Goal: Task Accomplishment & Management: Use online tool/utility

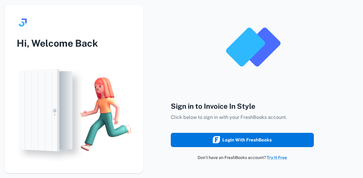
click at [249, 144] on div "Login with FreshBooks" at bounding box center [242, 140] width 59 height 8
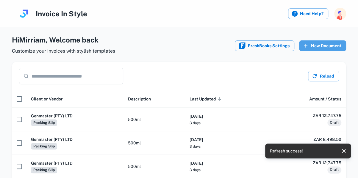
click at [323, 47] on button "New Document" at bounding box center [322, 46] width 47 height 11
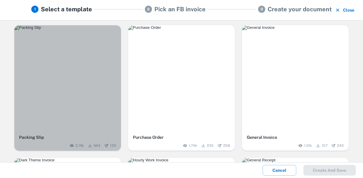
click at [79, 30] on img "button" at bounding box center [67, 27] width 107 height 5
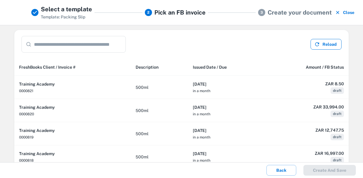
click at [322, 46] on button "Reload" at bounding box center [325, 44] width 31 height 11
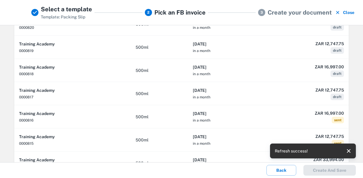
scroll to position [89, 0]
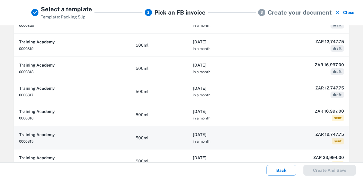
click at [219, 137] on th "[DATE] in a month" at bounding box center [226, 138] width 77 height 23
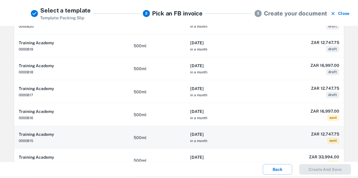
scroll to position [0, 0]
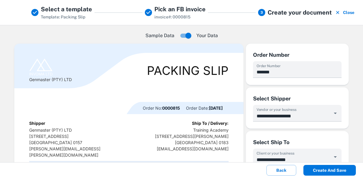
click at [336, 169] on button "Create and save" at bounding box center [329, 170] width 52 height 11
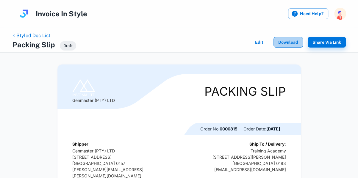
click at [292, 42] on button "Download" at bounding box center [288, 42] width 29 height 11
click at [33, 35] on link "< Styled Doc List" at bounding box center [32, 36] width 38 height 6
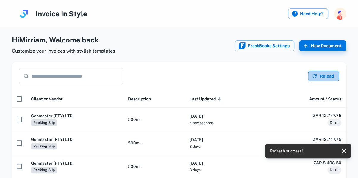
click at [334, 77] on button "Reload" at bounding box center [323, 76] width 31 height 11
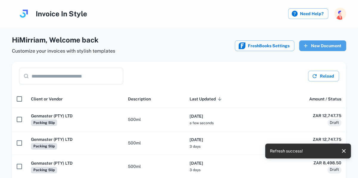
click at [332, 42] on button "New Document" at bounding box center [322, 46] width 47 height 11
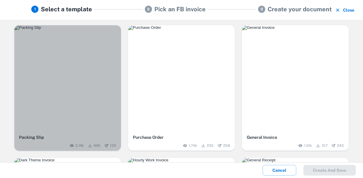
click at [90, 87] on div "button" at bounding box center [67, 78] width 107 height 107
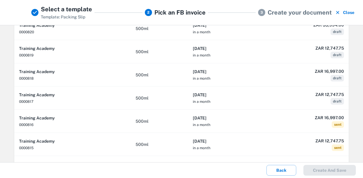
scroll to position [88, 0]
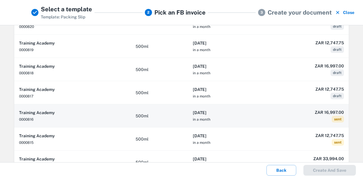
click at [234, 118] on th "[DATE] in a month" at bounding box center [226, 116] width 77 height 23
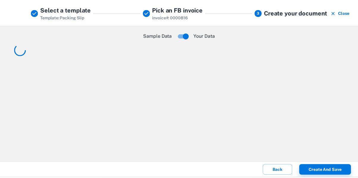
scroll to position [0, 0]
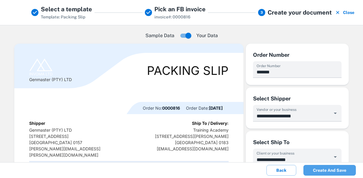
click at [329, 171] on button "Create and save" at bounding box center [329, 170] width 52 height 11
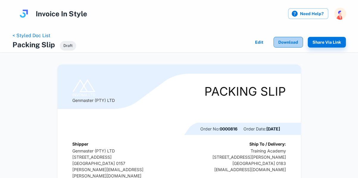
click at [290, 41] on button "Download" at bounding box center [288, 42] width 29 height 11
click at [24, 38] on link "< Styled Doc List" at bounding box center [32, 36] width 38 height 6
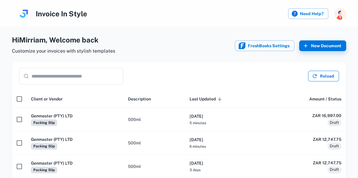
click at [323, 75] on button "Reload" at bounding box center [323, 76] width 31 height 11
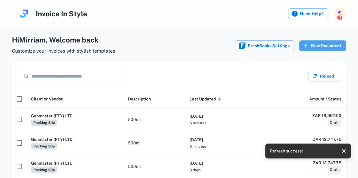
click at [328, 42] on button "New Document" at bounding box center [322, 46] width 47 height 11
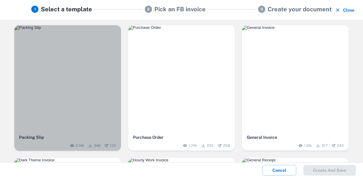
click at [83, 65] on div "button" at bounding box center [67, 78] width 107 height 107
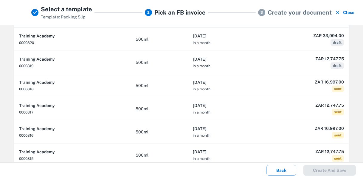
scroll to position [83, 0]
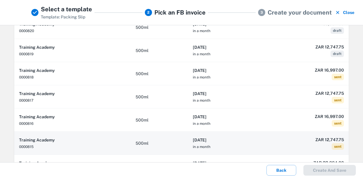
click at [229, 148] on th "[DATE] in a month" at bounding box center [226, 143] width 77 height 23
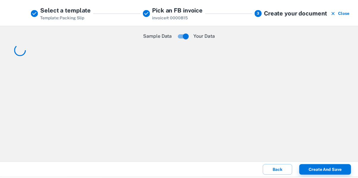
scroll to position [0, 0]
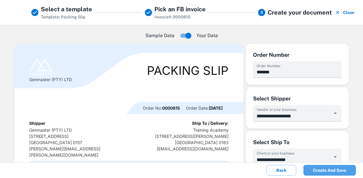
click at [332, 170] on button "Create and save" at bounding box center [329, 170] width 52 height 11
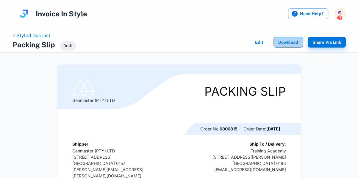
click at [293, 43] on button "Download" at bounding box center [288, 42] width 29 height 11
click at [35, 35] on link "< Styled Doc List" at bounding box center [32, 36] width 38 height 6
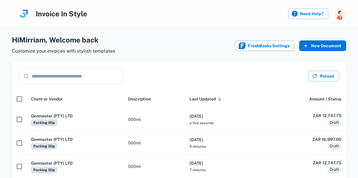
click at [328, 45] on button "New Document" at bounding box center [322, 46] width 47 height 11
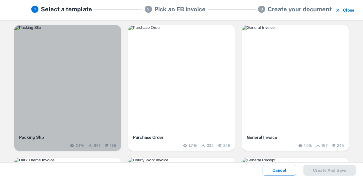
click at [94, 30] on img "button" at bounding box center [67, 27] width 107 height 5
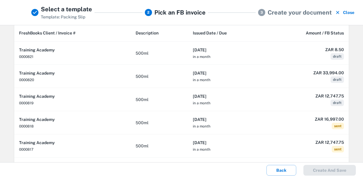
scroll to position [36, 0]
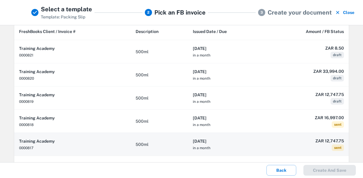
click at [239, 146] on th "[DATE] in a month" at bounding box center [226, 144] width 77 height 23
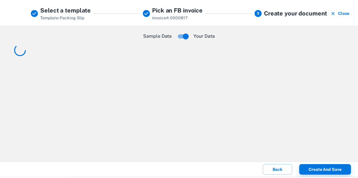
scroll to position [0, 0]
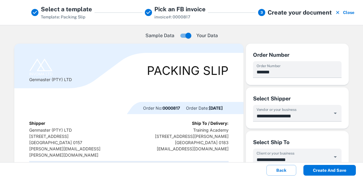
click at [332, 171] on button "Create and save" at bounding box center [329, 170] width 52 height 11
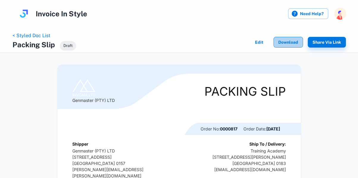
click at [292, 40] on button "Download" at bounding box center [288, 42] width 29 height 11
click at [43, 34] on link "< Styled Doc List" at bounding box center [32, 36] width 38 height 6
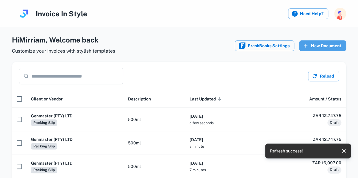
click at [324, 45] on button "New Document" at bounding box center [322, 46] width 47 height 11
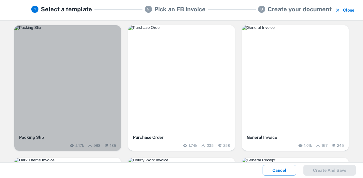
click at [79, 30] on img "button" at bounding box center [67, 27] width 107 height 5
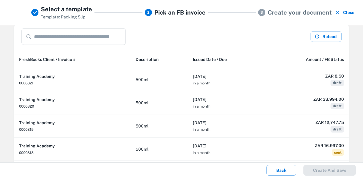
scroll to position [12, 0]
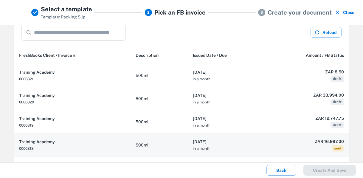
click at [235, 142] on h6 "[DATE]" at bounding box center [226, 142] width 67 height 7
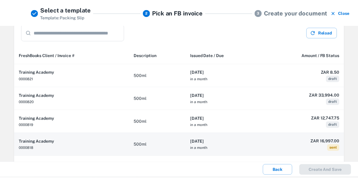
scroll to position [0, 0]
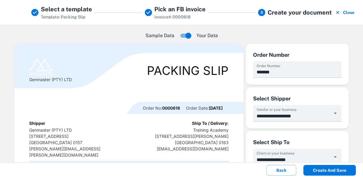
click at [341, 173] on button "Create and save" at bounding box center [329, 170] width 52 height 11
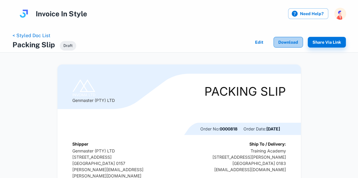
click at [290, 43] on button "Download" at bounding box center [288, 42] width 29 height 11
click at [32, 39] on li "< Styled Doc List" at bounding box center [32, 35] width 38 height 7
click at [32, 37] on link "< Styled Doc List" at bounding box center [32, 36] width 38 height 6
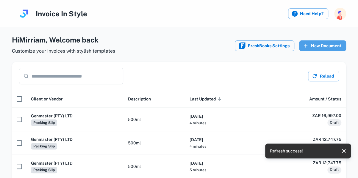
click at [328, 44] on button "New Document" at bounding box center [322, 46] width 47 height 11
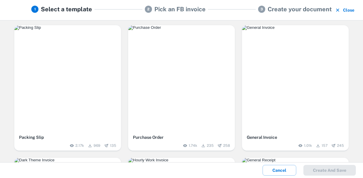
click at [69, 81] on div "button" at bounding box center [67, 78] width 107 height 107
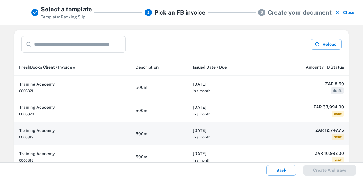
click at [234, 132] on h6 "[DATE]" at bounding box center [226, 130] width 67 height 7
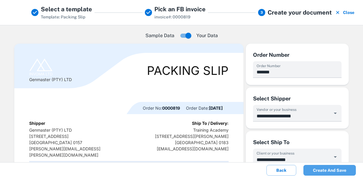
click at [337, 170] on button "Create and save" at bounding box center [329, 170] width 52 height 11
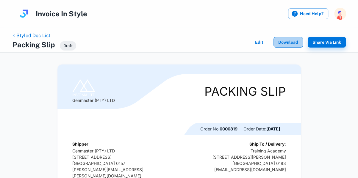
click at [286, 41] on button "Download" at bounding box center [288, 42] width 29 height 11
click at [29, 35] on link "< Styled Doc List" at bounding box center [32, 36] width 38 height 6
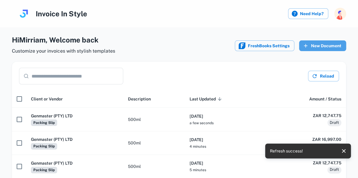
click at [331, 45] on button "New Document" at bounding box center [322, 46] width 47 height 11
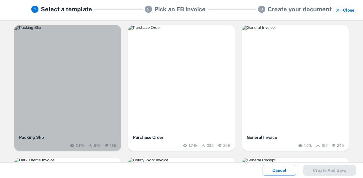
click at [78, 30] on img "button" at bounding box center [67, 27] width 107 height 5
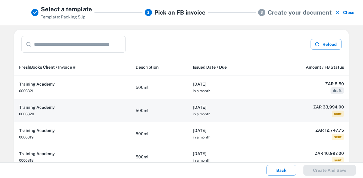
click at [233, 107] on h6 "[DATE]" at bounding box center [226, 107] width 67 height 7
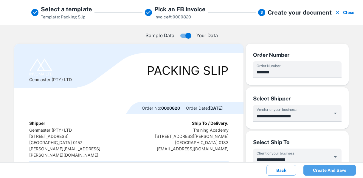
click at [323, 171] on button "Create and save" at bounding box center [329, 170] width 52 height 11
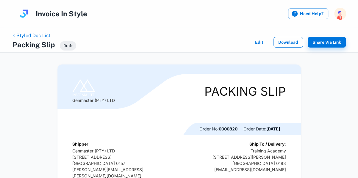
click at [292, 43] on button "Download" at bounding box center [288, 42] width 29 height 11
